Goal: Information Seeking & Learning: Learn about a topic

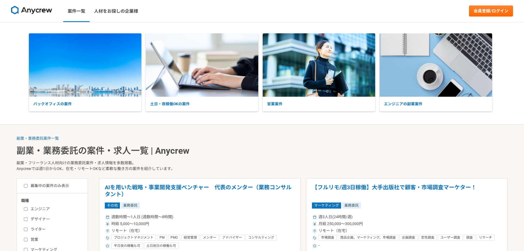
scroll to position [110, 0]
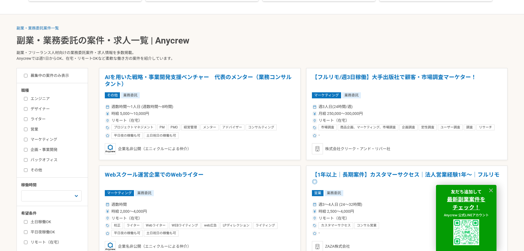
click at [26, 160] on input "バックオフィス" at bounding box center [26, 160] width 4 height 4
checkbox input "true"
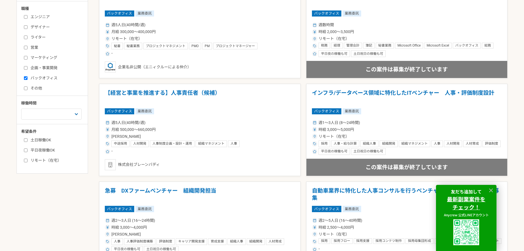
scroll to position [220, 0]
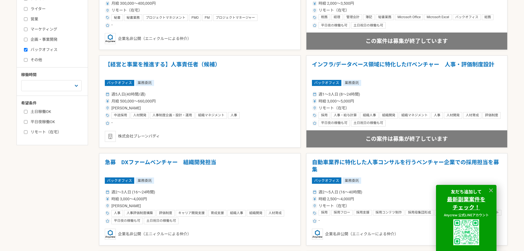
click at [24, 132] on input "リモート（在宅）" at bounding box center [26, 132] width 4 height 4
checkbox input "true"
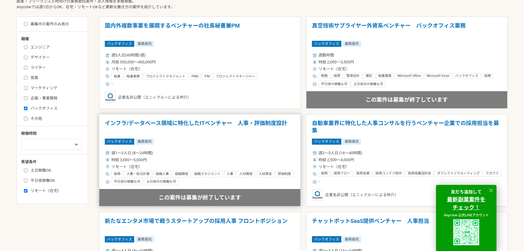
scroll to position [165, 0]
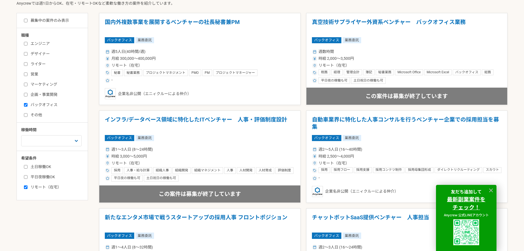
click at [36, 166] on label "土日稼働OK" at bounding box center [55, 167] width 63 height 6
click at [28, 166] on input "土日稼働OK" at bounding box center [26, 167] width 4 height 4
checkbox input "true"
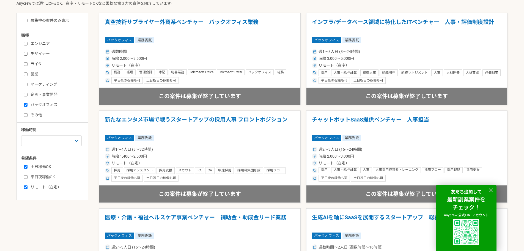
click at [25, 22] on label "募集中の案件のみ表示" at bounding box center [46, 21] width 45 height 6
click at [25, 22] on input "募集中の案件のみ表示" at bounding box center [26, 21] width 4 height 4
checkbox input "true"
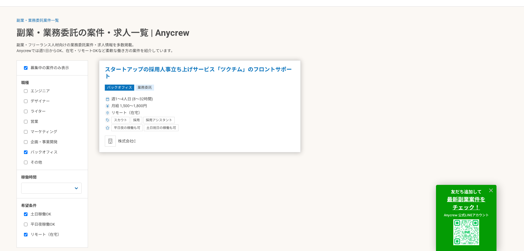
scroll to position [110, 0]
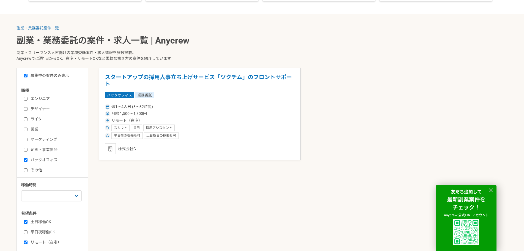
click at [25, 219] on label "土日稼働OK" at bounding box center [55, 222] width 63 height 6
click at [25, 220] on input "土日稼働OK" at bounding box center [26, 222] width 4 height 4
checkbox input "false"
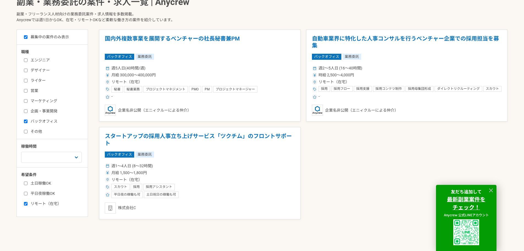
scroll to position [55, 0]
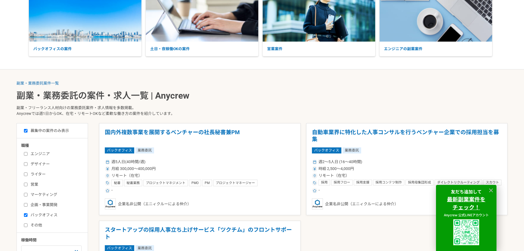
click at [26, 215] on input "バックオフィス" at bounding box center [26, 215] width 4 height 4
checkbox input "false"
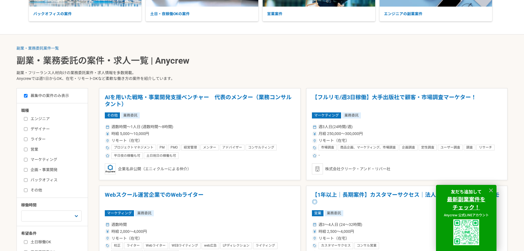
scroll to position [138, 0]
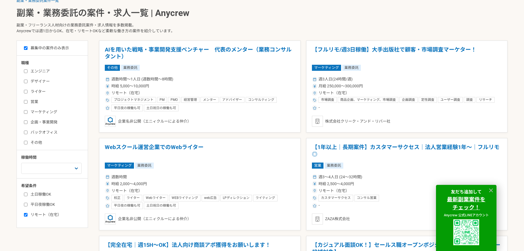
click at [25, 213] on input "リモート（在宅）" at bounding box center [26, 215] width 4 height 4
checkbox input "false"
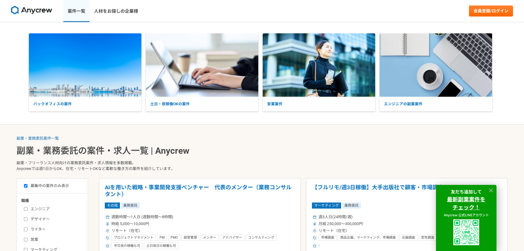
click at [74, 12] on link "案件一覧" at bounding box center [76, 11] width 26 height 22
checkbox input "false"
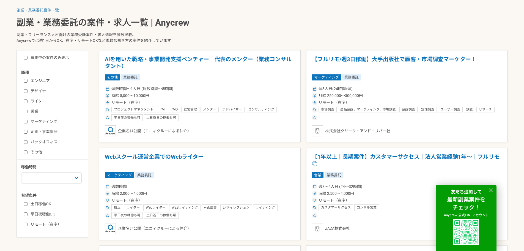
scroll to position [138, 0]
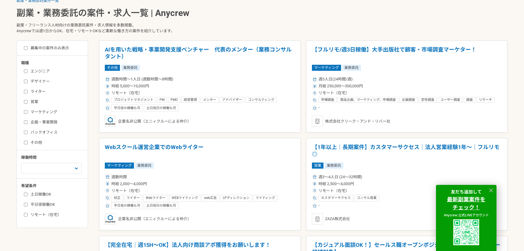
click at [27, 143] on input "その他" at bounding box center [26, 143] width 4 height 4
checkbox input "true"
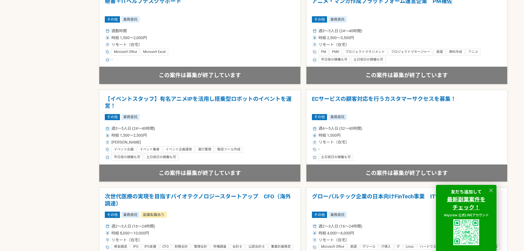
scroll to position [936, 0]
